Goal: Find specific page/section: Find specific page/section

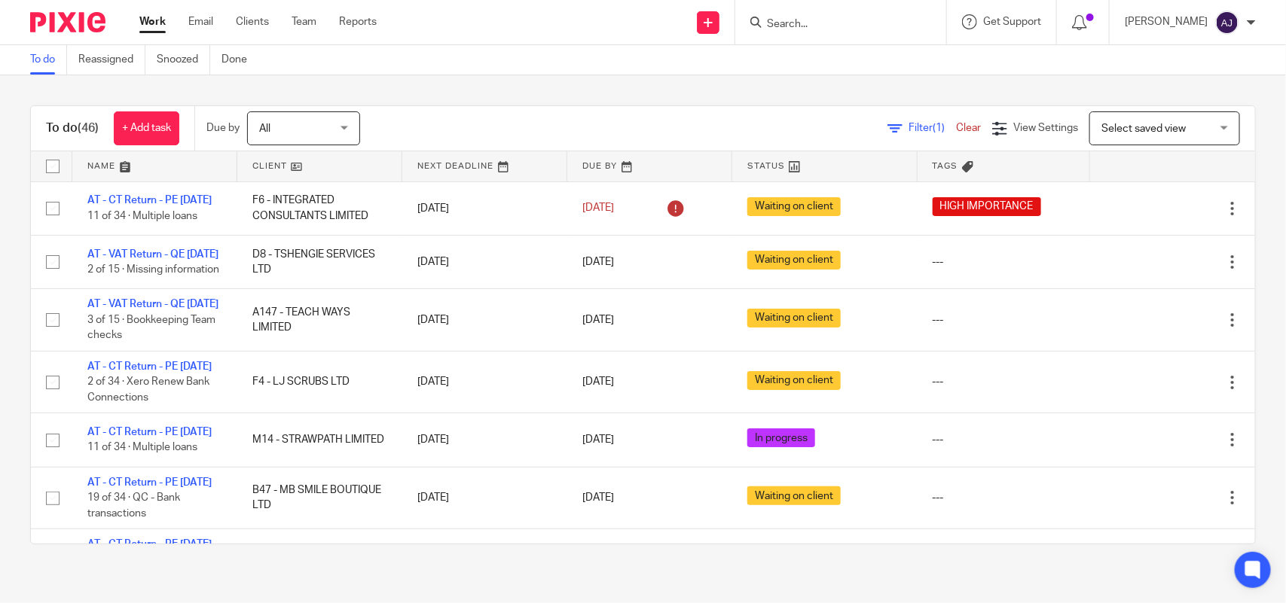
click at [787, 23] on input "Search" at bounding box center [833, 25] width 136 height 14
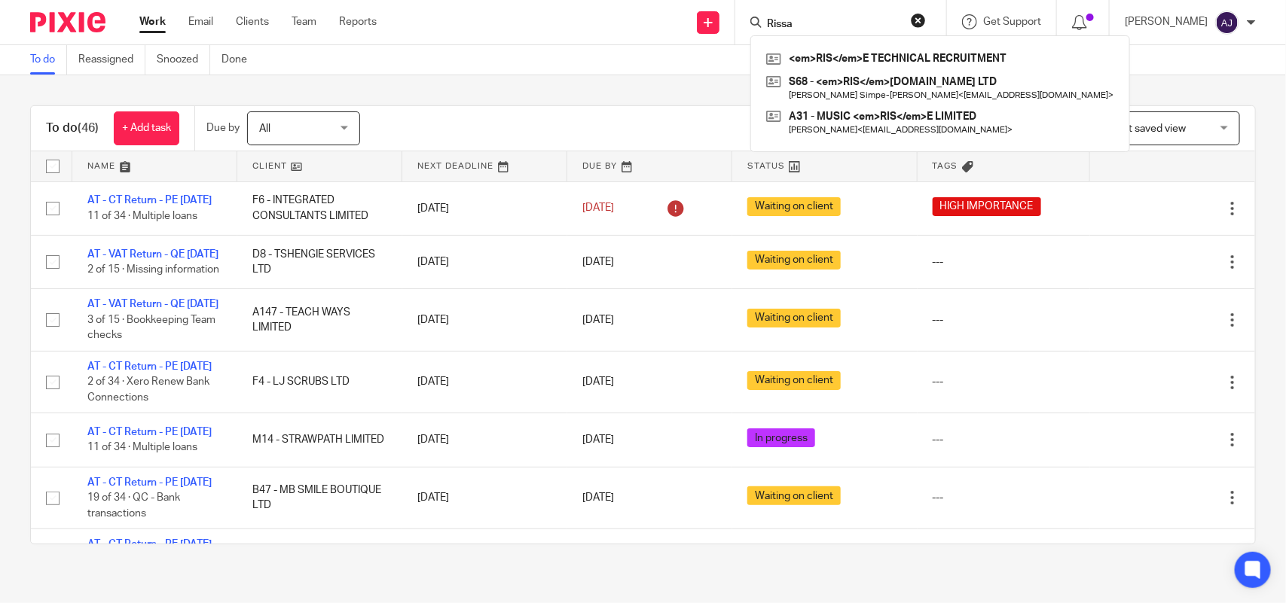
type input "Rissa"
click button "submit" at bounding box center [0, 0] width 0 height 0
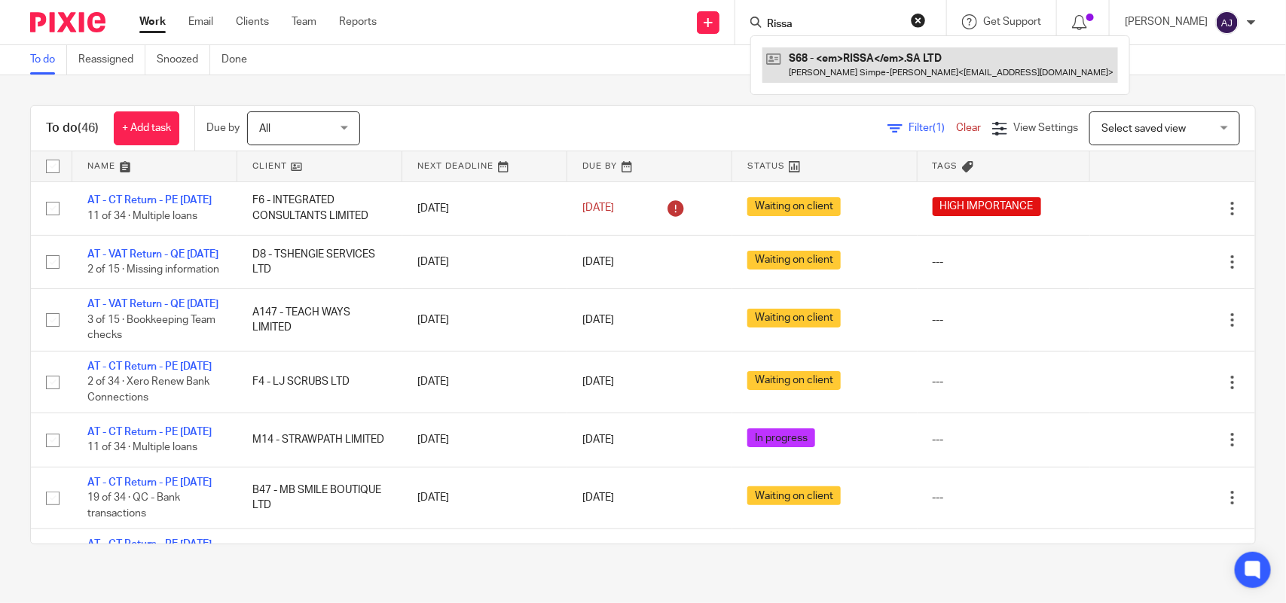
click at [842, 72] on link at bounding box center [940, 64] width 356 height 35
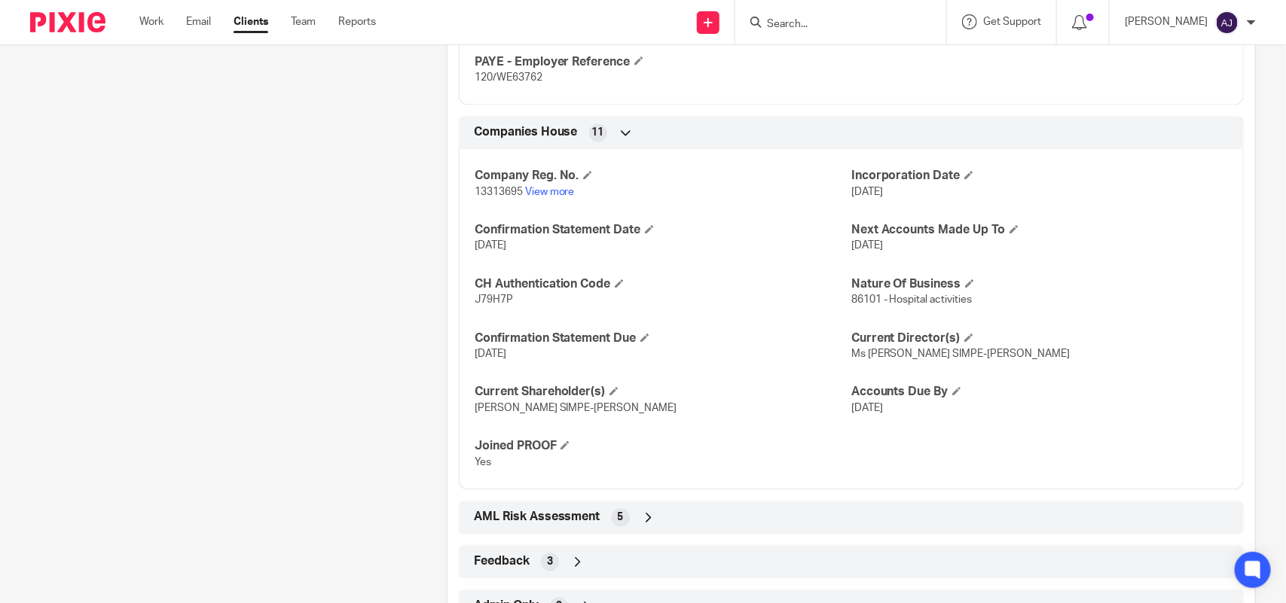
scroll to position [1283, 0]
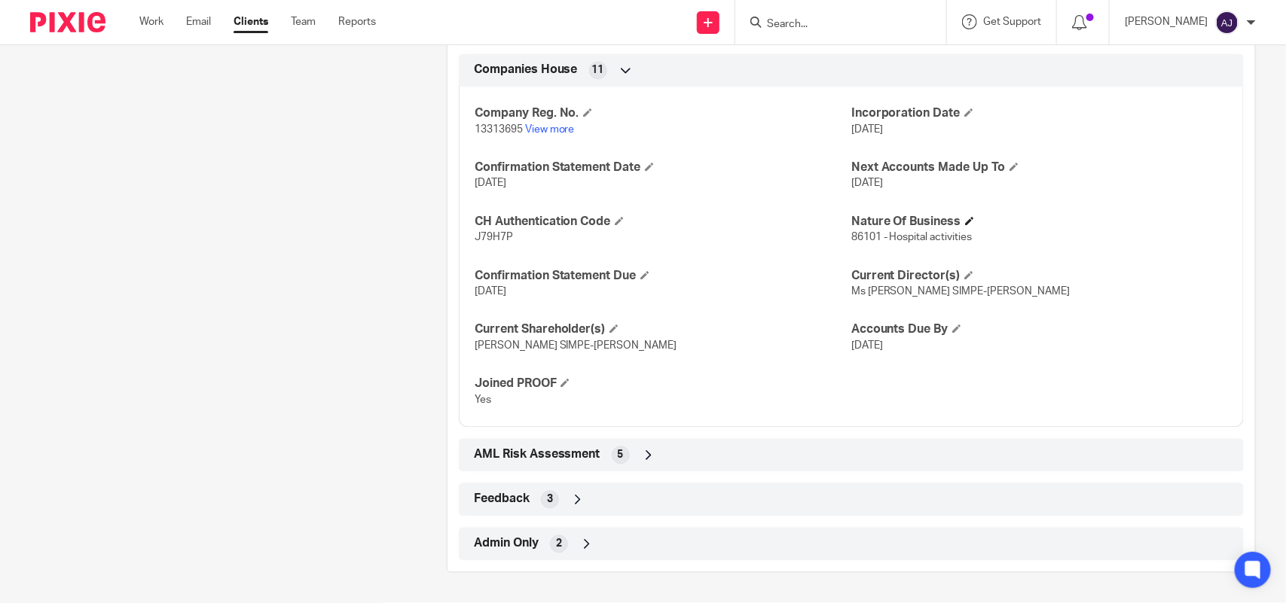
drag, startPoint x: 886, startPoint y: 245, endPoint x: 939, endPoint y: 230, distance: 55.6
click at [939, 230] on div "Nature Of Business 86101 - Hospital activities" at bounding box center [1039, 231] width 377 height 32
click at [939, 233] on span "86101 - Hospital activities" at bounding box center [911, 238] width 121 height 11
